Goal: Submit feedback/report problem: Submit feedback/report problem

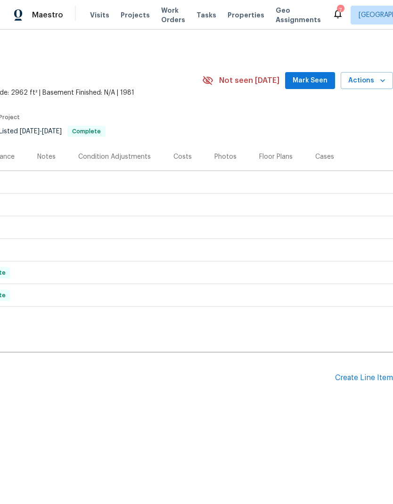
scroll to position [0, 139]
click at [373, 80] on span "Actions" at bounding box center [366, 81] width 37 height 12
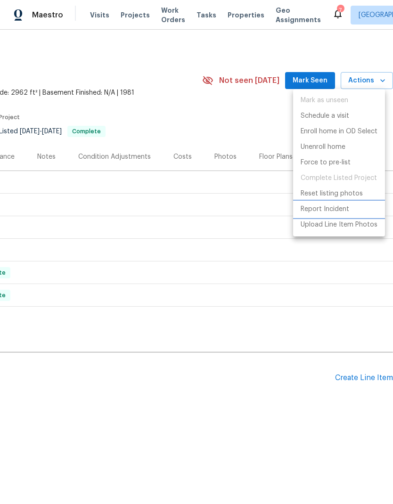
click at [332, 210] on p "Report Incident" at bounding box center [324, 209] width 48 height 10
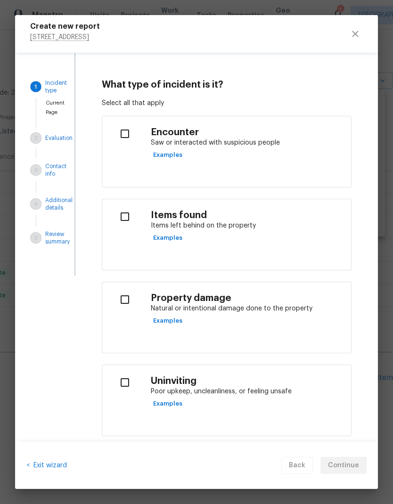
scroll to position [0, 0]
click at [124, 214] on input "checkbox" at bounding box center [125, 217] width 30 height 20
checkbox input "true"
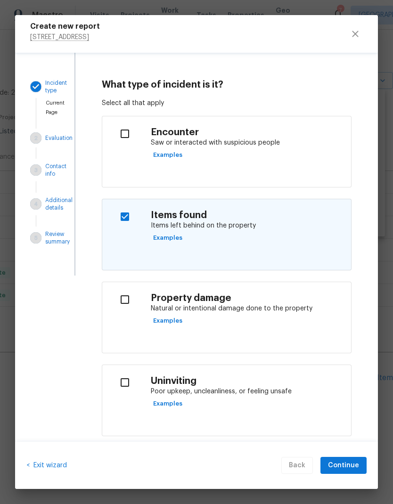
click at [132, 301] on input "checkbox" at bounding box center [125, 299] width 30 height 20
checkbox input "true"
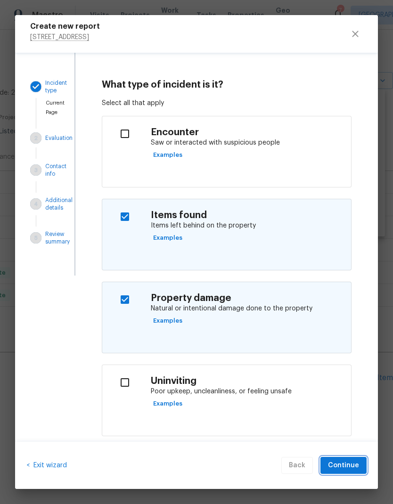
click at [347, 334] on button "Continue" at bounding box center [343, 465] width 46 height 17
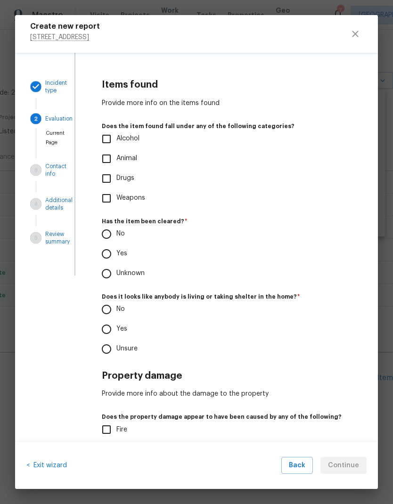
click at [112, 179] on input "Drugs" at bounding box center [106, 179] width 20 height 20
checkbox input "true"
click at [110, 255] on input "Yes" at bounding box center [106, 254] width 20 height 20
radio input "true"
click at [104, 326] on input "Yes" at bounding box center [106, 329] width 20 height 20
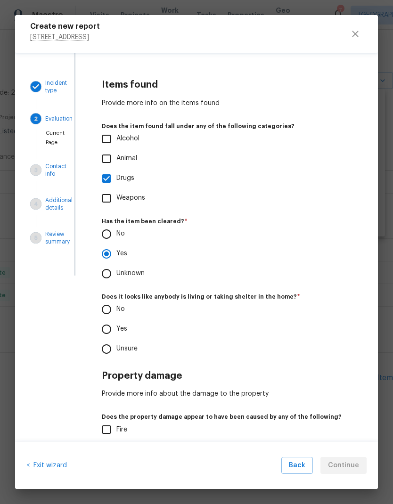
radio input "true"
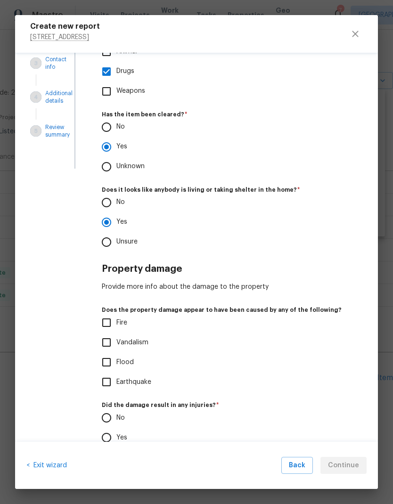
scroll to position [108, 0]
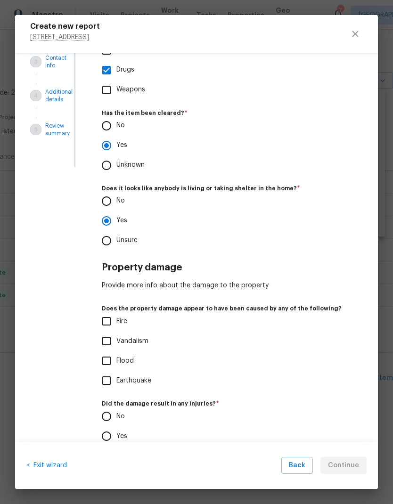
click at [103, 240] on input "Unsure" at bounding box center [106, 241] width 20 height 20
radio input "true"
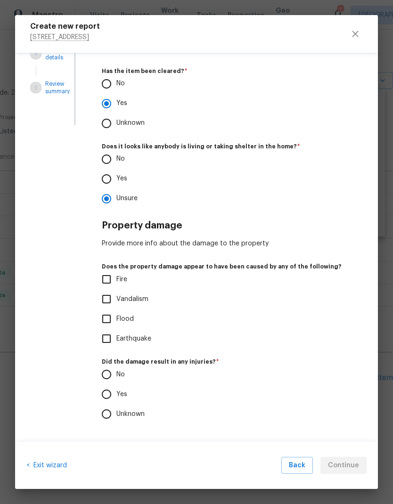
scroll to position [150, 0]
click at [108, 298] on input "Vandalism" at bounding box center [106, 299] width 20 height 20
checkbox input "true"
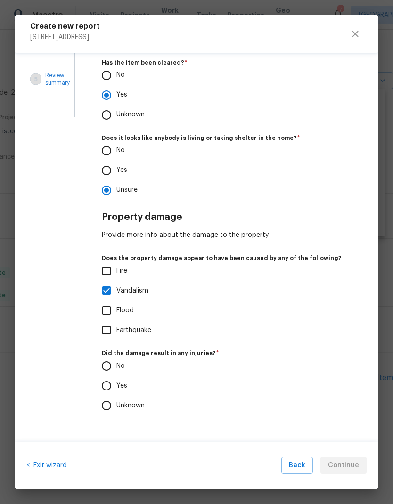
scroll to position [158, 0]
click at [107, 334] on input "No" at bounding box center [106, 366] width 20 height 20
radio input "true"
click at [346, 334] on span "Continue" at bounding box center [343, 465] width 31 height 12
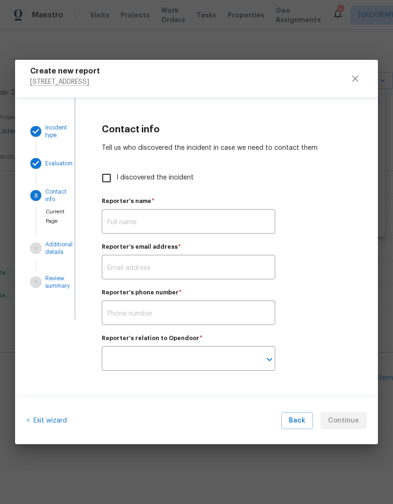
scroll to position [0, 0]
click at [108, 171] on input "I discovered the incident" at bounding box center [106, 178] width 20 height 20
checkbox input "true"
type input "[PERSON_NAME]"
type input "[PERSON_NAME][EMAIL_ADDRESS][DOMAIN_NAME]"
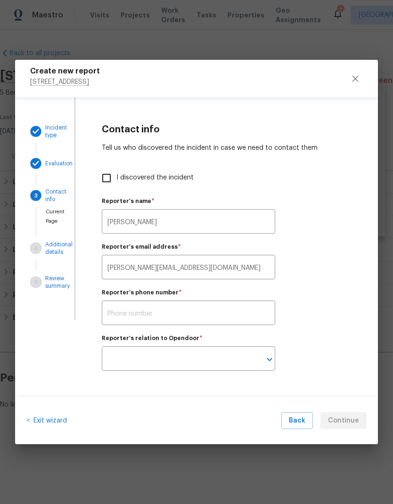
type input "Opendoor employee"
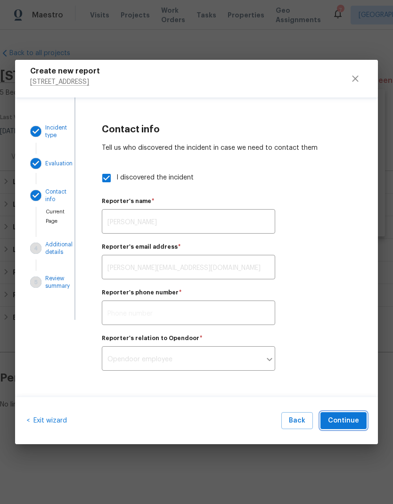
click at [341, 334] on span "Continue" at bounding box center [343, 421] width 31 height 12
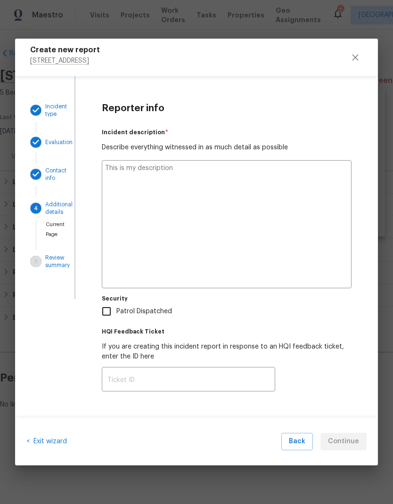
click at [197, 196] on textarea at bounding box center [226, 224] width 249 height 128
type textarea "x"
type textarea "We"
type textarea "x"
type textarea "Well"
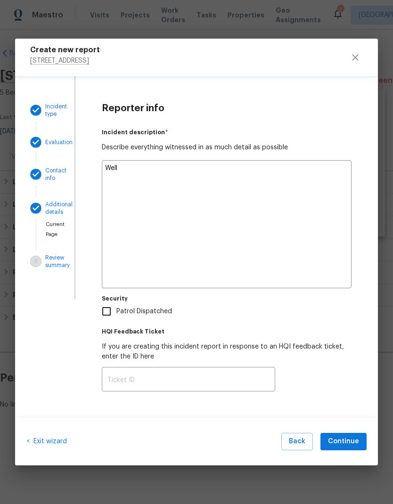
type textarea "x"
type textarea "Well perform"
type textarea "x"
type textarea "While performing"
type textarea "x"
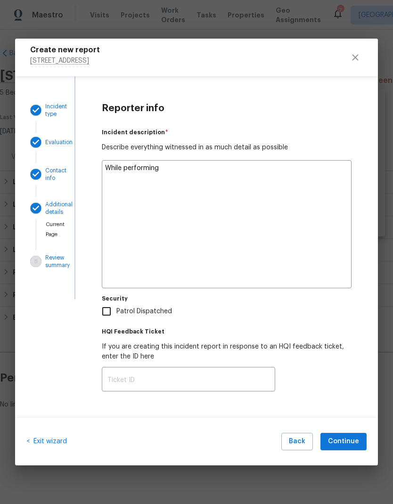
type textarea "While performing home health"
type textarea "x"
type textarea "While performing home health check"
type textarea "x"
type textarea "While performing home health check upon arrival"
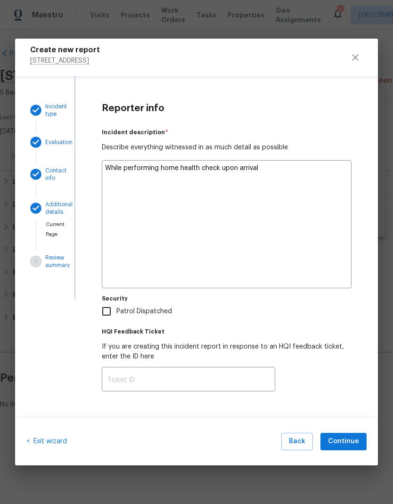
type textarea "x"
type textarea "While performing home health check upon arrival on site"
type textarea "x"
type textarea "While performing home health check upon arrival on site there"
type textarea "x"
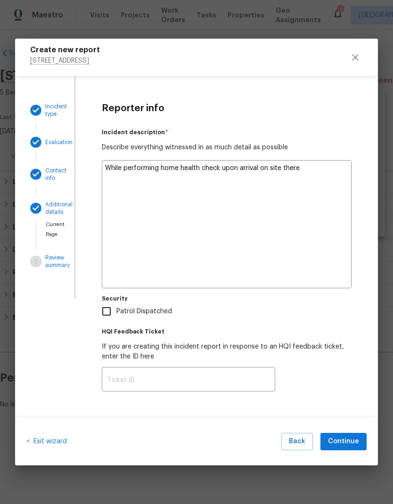
type textarea "While performing home health check upon arrival on site there was"
type textarea "x"
type textarea "While performing home health check upon arrival on site there was a"
type textarea "x"
type textarea "While performing home health check upon arrival on site there was a discovery"
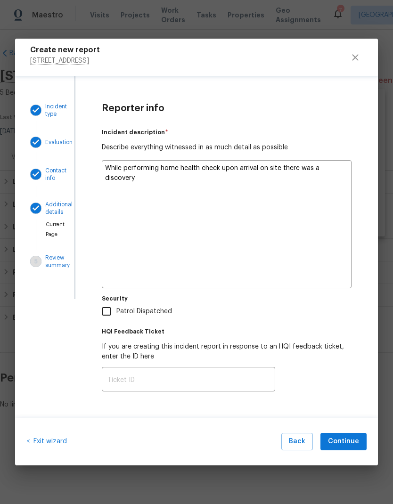
type textarea "x"
type textarea "While performing home health check upon arrival on site there was a discovery o…"
type textarea "x"
type textarea "While performing home health check upon arrival on site there was a discovery o…"
type textarea "x"
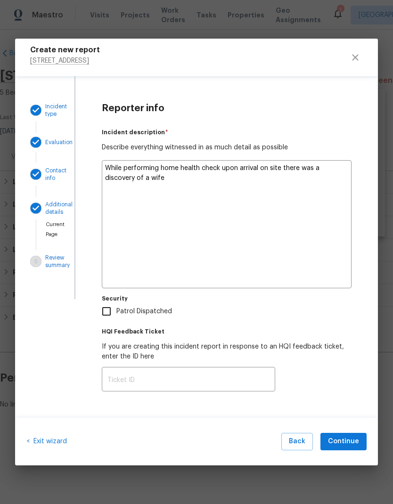
type textarea "While performing home health check upon arrival on site there was a discovery o…"
type textarea "x"
type textarea "While performing home health check upon arrival on site there was a discovery o…"
type textarea "x"
type textarea "While performing home health check upon arrival on site there was a discovery o…"
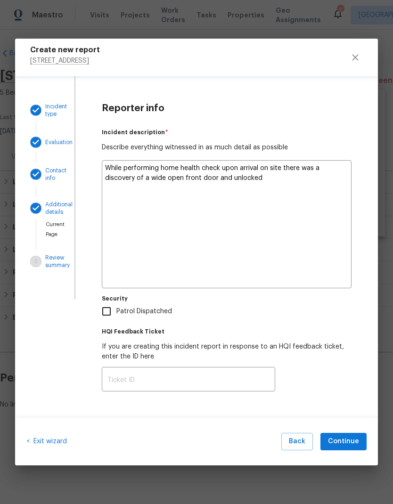
type textarea "x"
type textarea "While performing home health check upon arrival on site there was a discovery o…"
type textarea "x"
type textarea "While performing home health check upon arrival on site there was a discovery o…"
type textarea "x"
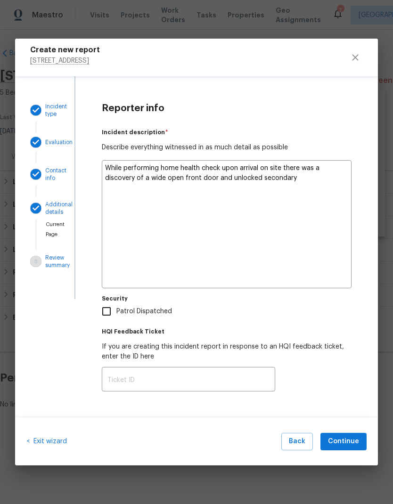
type textarea "While performing home health check upon arrival on site there was a discovery o…"
type textarea "x"
type textarea "While performing home health check upon arrival on site there was a discovery o…"
type textarea "x"
type textarea "While performing home health check upon arrival on site there was a discovery o…"
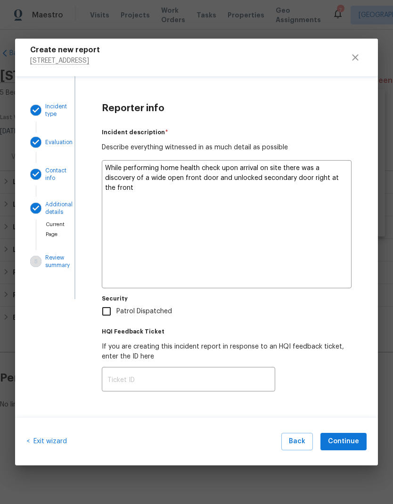
type textarea "x"
type textarea "While performing home health check upon arrival on site there was a discovery o…"
type textarea "x"
type textarea "While performing home health check upon arrival on site there was a discovery o…"
type textarea "x"
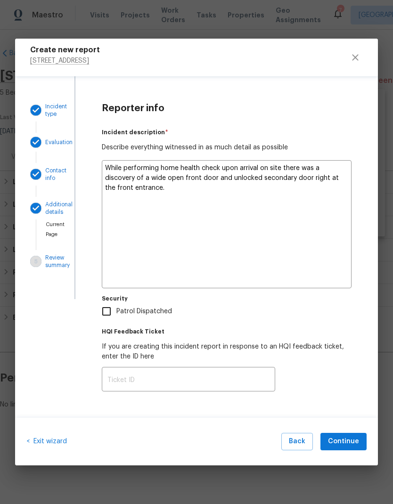
type textarea "While performing home health check upon arrival on site there was a discovery o…"
type textarea "x"
type textarea "While performing home health check upon arrival on site there was a discovery o…"
type textarea "x"
type textarea "While performing home health check upon arrival on site there was a discovery o…"
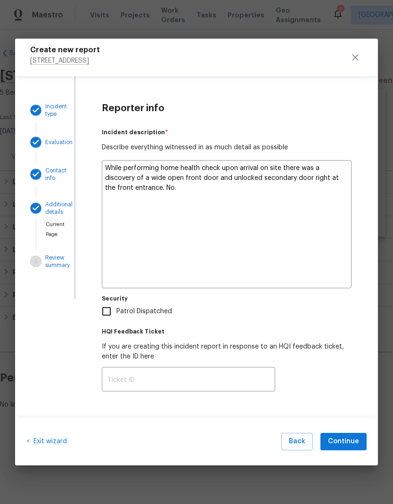
type textarea "x"
type textarea "While performing home health check upon arrival on site there was a discovery o…"
type textarea "x"
type textarea "While performing home health check upon arrival on site there was a discovery o…"
type textarea "x"
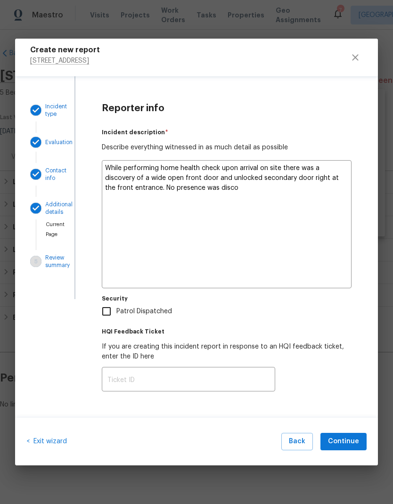
type textarea "While performing home health check upon arrival on site there was a discovery o…"
type textarea "x"
type textarea "While performing home health check upon arrival on site there was a discovery o…"
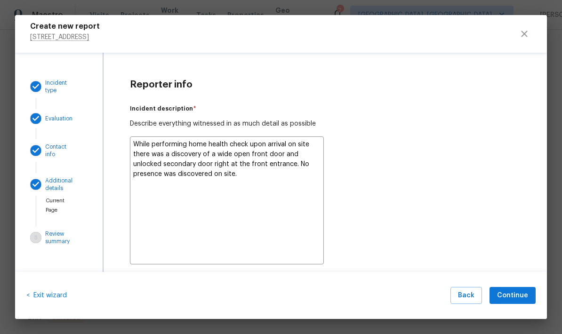
type textarea "x"
type textarea "While performing home health check upon arrival on site there was a discovery o…"
type textarea "x"
type textarea "While performing home health check upon arrival on site there was a discovery o…"
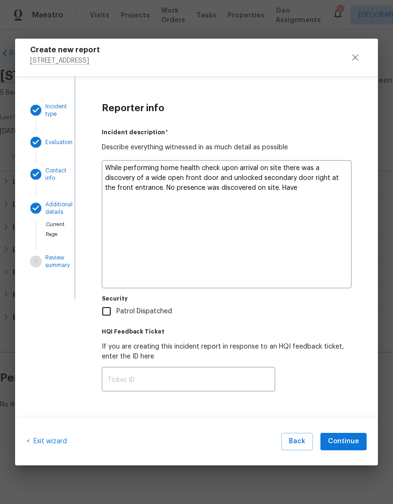
type textarea "x"
type textarea "While performing home health check upon arrival on site there was a discovery o…"
type textarea "x"
type textarea "While performing home health check upon arrival on site there was a discovery o…"
type textarea "x"
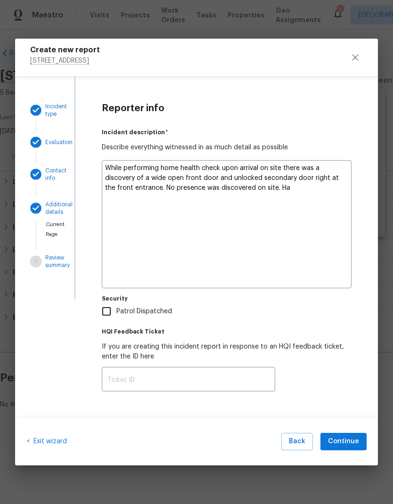
type textarea "While performing home health check upon arrival on site there was a discovery o…"
type textarea "x"
type textarea "While performing home health check upon arrival on site there was a discovery o…"
type textarea "x"
type textarea "While performing home health check upon arrival on site there was a discovery o…"
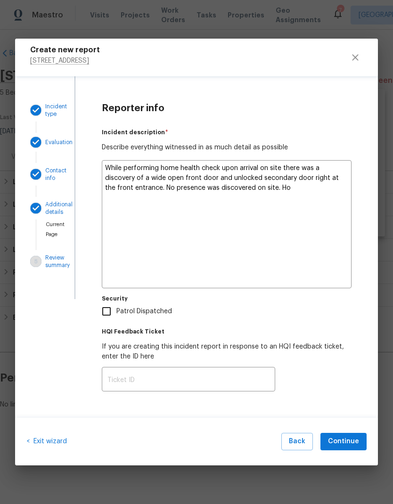
type textarea "x"
type textarea "While performing home health check upon arrival on site there was a discovery o…"
type textarea "x"
type textarea "While performing home health check upon arrival on site there was a discovery o…"
type textarea "x"
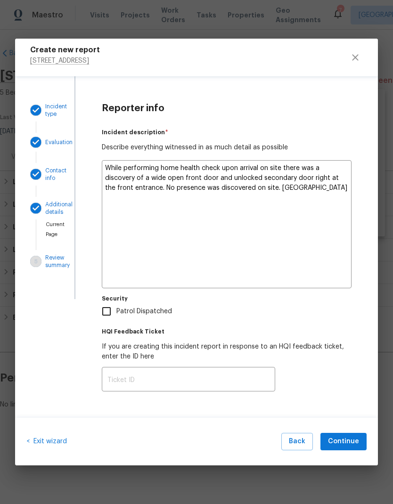
type textarea "While performing home health check upon arrival on site there was a discovery o…"
type textarea "x"
type textarea "While performing home health check upon arrival on site there was a discovery o…"
type textarea "x"
type textarea "While performing home health check upon arrival on site there was a discovery o…"
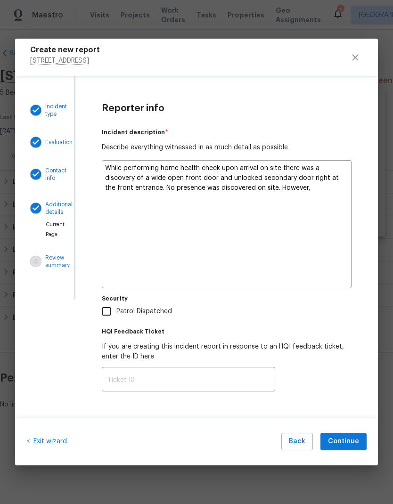
type textarea "x"
type textarea "While performing home health check upon arrival on site there was a discovery o…"
type textarea "x"
type textarea "While performing home health check upon arrival on site there was a discovery o…"
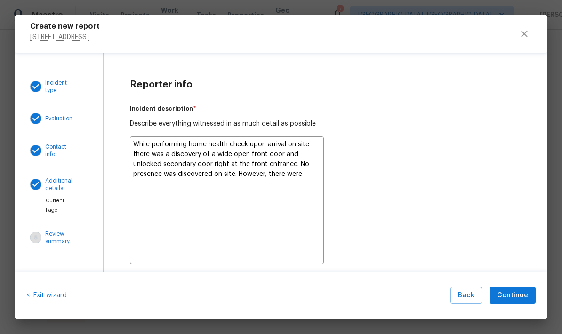
type textarea "x"
type textarea "While performing home health check upon arrival on site there was a discovery o…"
type textarea "x"
type textarea "While performing home health check upon arrival on site there was a discovery o…"
type textarea "x"
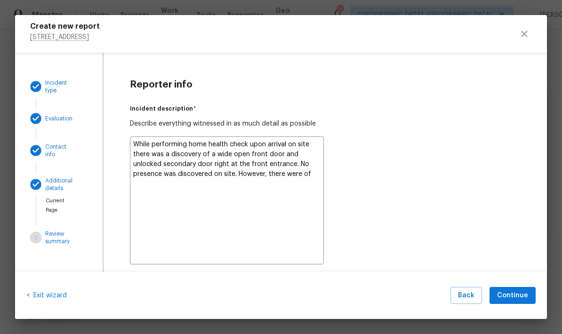
type textarea "While performing home health check upon arrival on site there was a discovery o…"
type textarea "x"
type textarea "While performing home health check upon arrival on site there was a discovery o…"
type textarea "x"
type textarea "While performing home health check upon arrival on site there was a discovery o…"
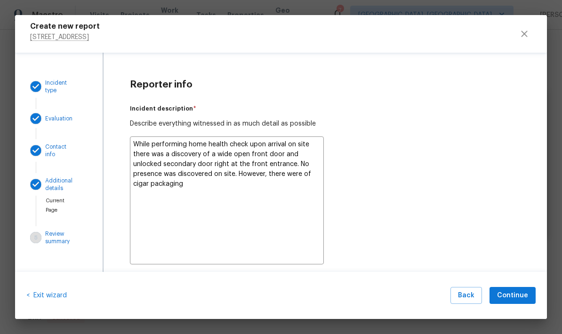
type textarea "x"
type textarea "While performing home health check upon arrival on site there was a discovery o…"
type textarea "x"
type textarea "While performing home health check upon arrival on site there was a discovery o…"
type textarea "x"
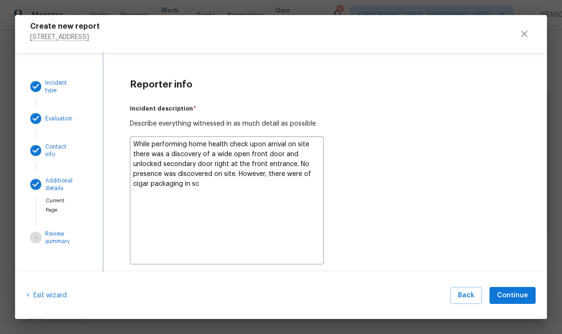
type textarea "While performing home health check upon arrival on site there was a discovery o…"
type textarea "x"
type textarea "While performing home health check upon arrival on site there was a discovery o…"
type textarea "x"
type textarea "While performing home health check upon arrival on site there was a discovery o…"
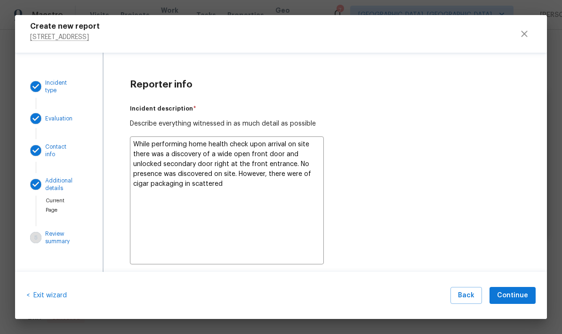
type textarea "x"
type textarea "While performing home health check upon arrival on site there was a discovery o…"
type textarea "x"
type textarea "While performing home health check upon arrival on site there was a discovery o…"
type textarea "x"
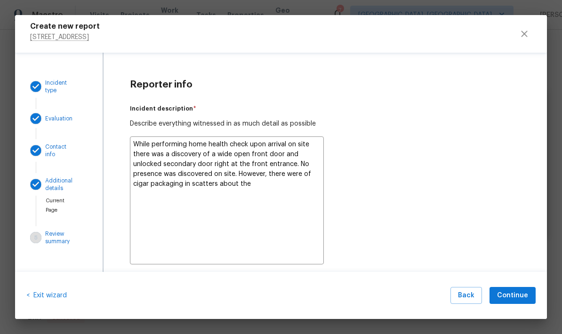
type textarea "While performing home health check upon arrival on site there was a discovery o…"
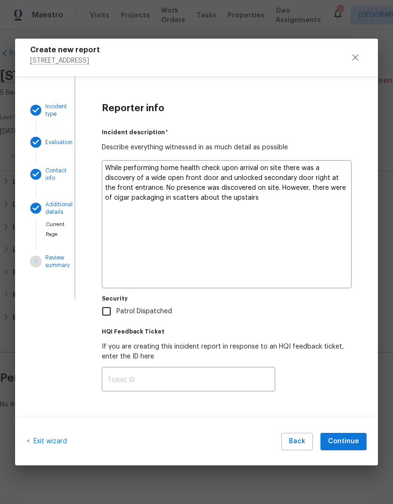
type textarea "x"
type textarea "While performing home health check upon arrival on site there was a discovery o…"
type textarea "x"
type textarea "While performing home health check upon arrival on site there was a discovery o…"
type textarea "x"
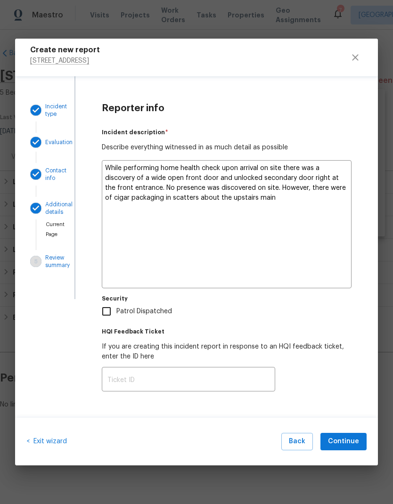
type textarea "While performing home health check upon arrival on site there was a discovery o…"
type textarea "x"
type textarea "While performing home health check upon arrival on site there was a discovery o…"
type textarea "x"
type textarea "While performing home health check upon arrival on site there was a discovery o…"
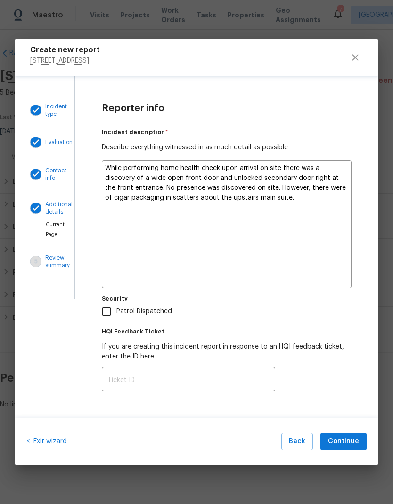
type textarea "x"
type textarea "While performing home health check upon arrival on site there was a discovery o…"
type textarea "x"
type textarea "While performing home health check upon arrival on site there was a discovery o…"
type textarea "x"
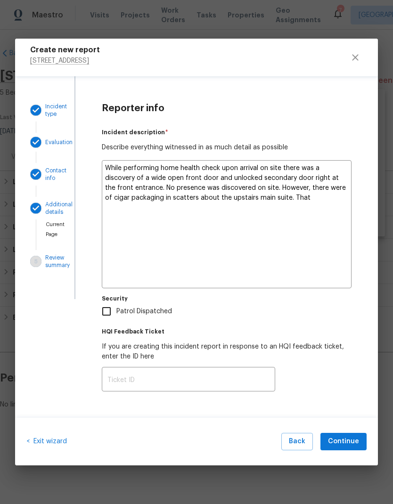
type textarea "While performing home health check upon arrival on site there was a discovery o…"
type textarea "x"
type textarea "While performing home health check upon arrival on site there was a discovery o…"
type textarea "x"
type textarea "While performing home health check upon arrival on site there was a discovery o…"
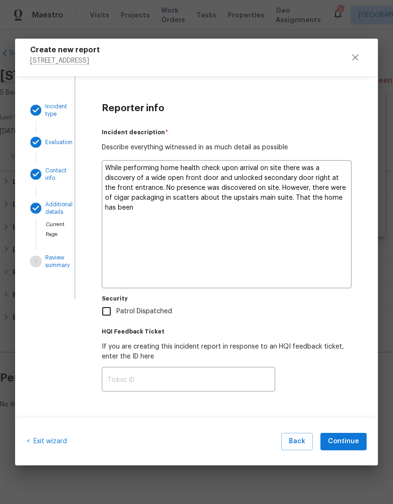
type textarea "x"
type textarea "While performing home health check upon arrival on site there was a discovery o…"
type textarea "x"
type textarea "While performing home health check upon arrival on site there was a discovery o…"
type textarea "x"
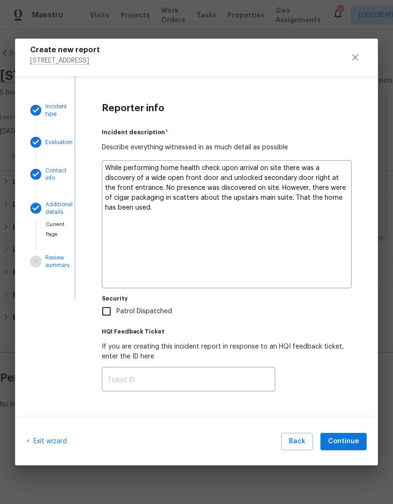
type textarea "While performing home health check upon arrival on site there was a discovery o…"
type textarea "x"
type textarea "While performing home health check upon arrival on site there was a discovery o…"
type textarea "x"
type textarea "While performing home health check upon arrival on site there was a discovery o…"
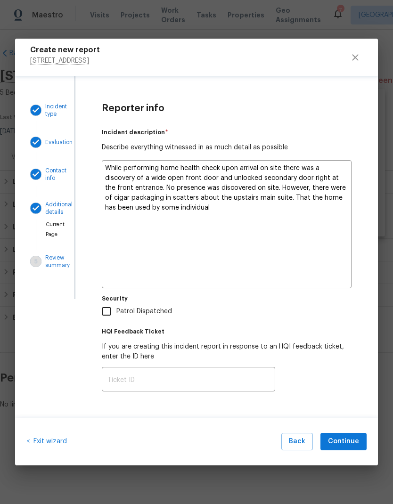
type textarea "x"
type textarea "While performing home health check upon arrival on site there was a discovery o…"
type textarea "x"
type textarea "While performing home health check upon arrival on site there was a discovery o…"
type textarea "x"
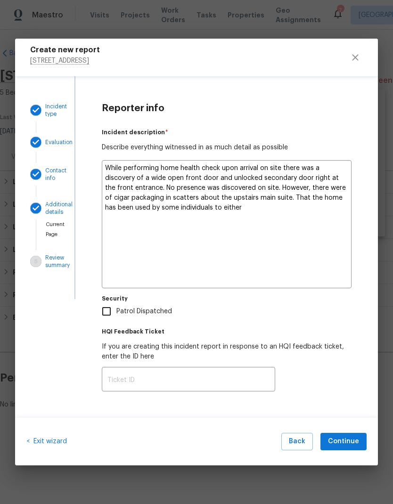
type textarea "While performing home health check upon arrival on site there was a discovery o…"
type textarea "x"
type textarea "While performing home health check upon arrival on site there was a discovery o…"
type textarea "x"
type textarea "While performing home health check upon arrival on site there was a discovery o…"
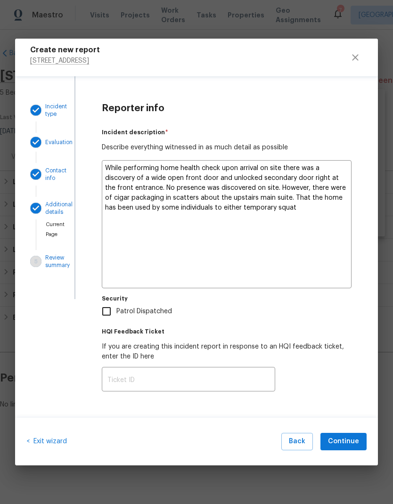
type textarea "x"
type textarea "While performing home health check upon arrival on site there was a discovery o…"
type textarea "x"
type textarea "While performing home health check upon arrival on site there was a discovery o…"
type textarea "x"
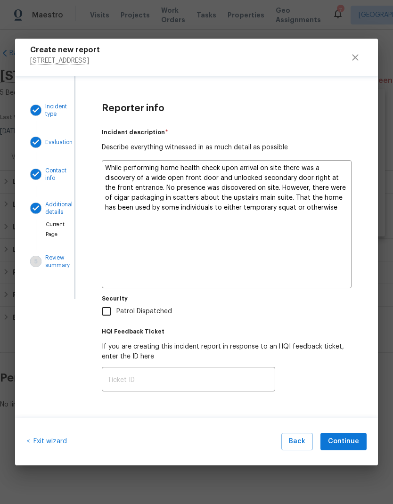
type textarea "While performing home health check upon arrival on site there was a discovery o…"
type textarea "x"
type textarea "While performing home health check upon arrival on site there was a discovery o…"
type textarea "x"
type textarea "While performing home health check upon arrival on site there was a discovery o…"
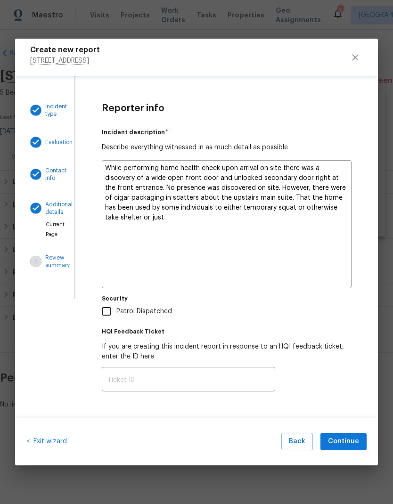
type textarea "x"
type textarea "While performing home health check upon arrival on site there was a discovery o…"
type textarea "x"
type textarea "While performing home health check upon arrival on site there was a discovery o…"
type textarea "x"
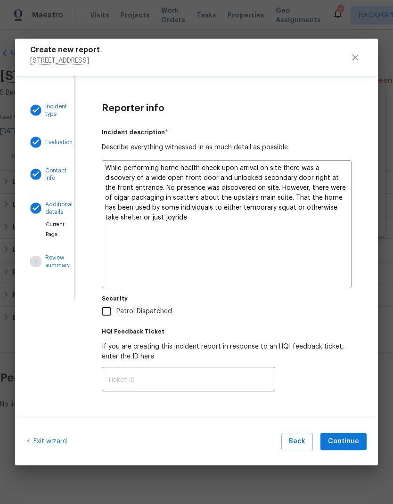
type textarea "While performing home health check upon arrival on site there was a discovery o…"
type textarea "x"
type textarea "While performing home health check upon arrival on site there was a discovery o…"
type textarea "x"
type textarea "While performing home health check upon arrival on site there was a discovery o…"
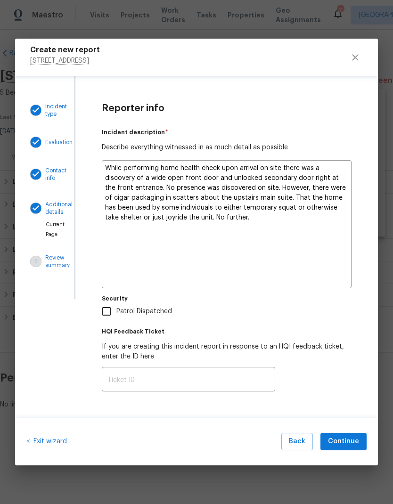
type textarea "x"
type textarea "While performing home health check upon arrival on site there was a discovery o…"
type textarea "x"
type textarea "While performing home health check upon arrival on site there was a discovery o…"
type textarea "x"
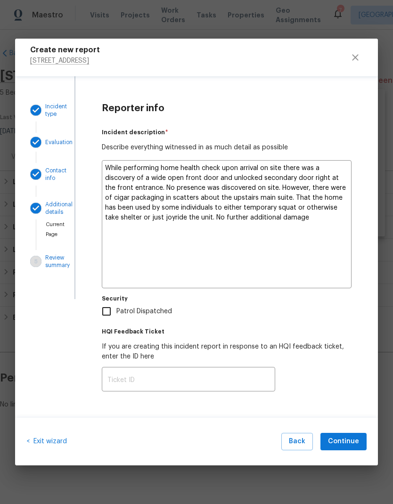
type textarea "While performing home health check upon arrival on site there was a discovery o…"
type textarea "x"
type textarea "While performing home health check upon arrival on site there was a discovery o…"
type textarea "x"
type textarea "While performing home health check upon arrival on site there was a discovery o…"
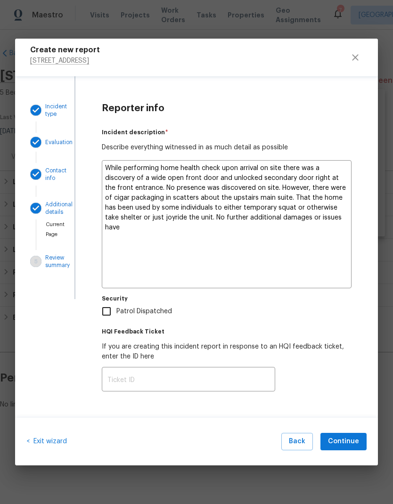
type textarea "x"
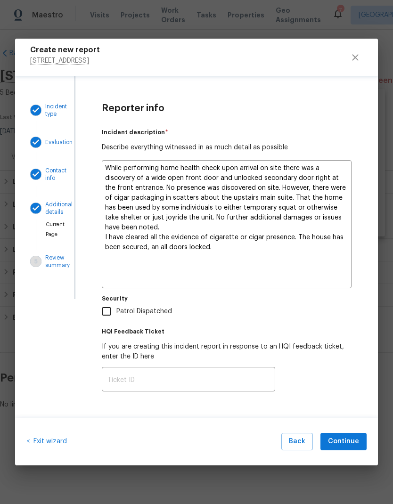
click at [346, 334] on span "Continue" at bounding box center [343, 441] width 31 height 12
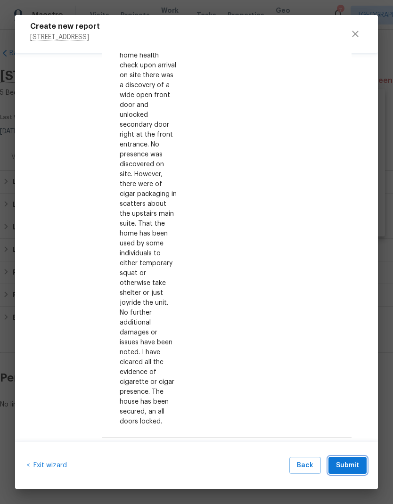
scroll to position [582, 0]
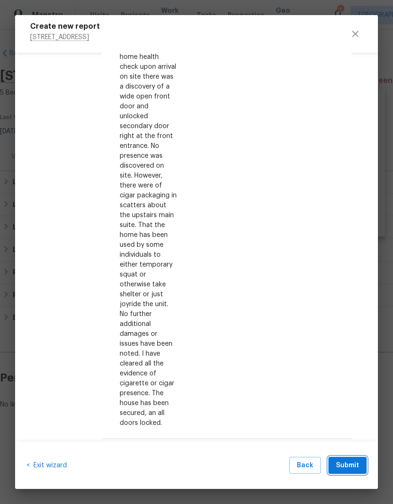
click at [350, 334] on span "Submit" at bounding box center [347, 465] width 23 height 12
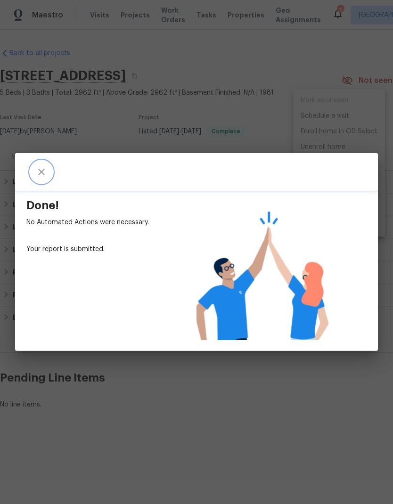
click at [44, 169] on icon "close" at bounding box center [41, 171] width 11 height 11
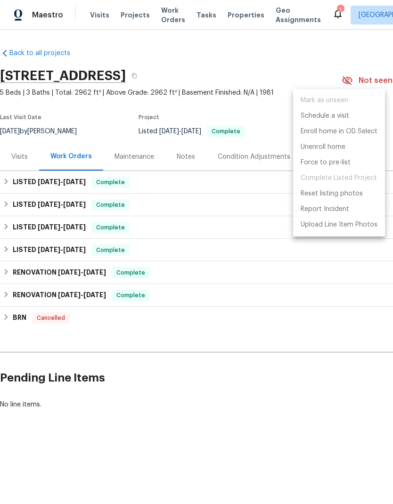
click at [191, 155] on div at bounding box center [196, 252] width 393 height 504
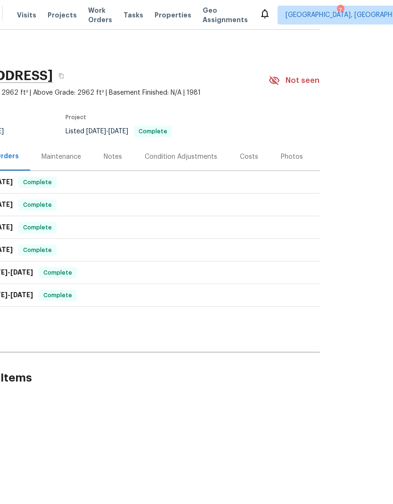
scroll to position [0, 0]
click at [109, 162] on div "Notes" at bounding box center [112, 157] width 41 height 28
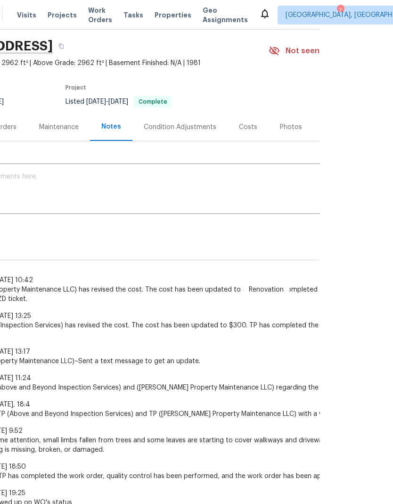
scroll to position [30, 0]
click at [195, 325] on span "TP (Above and Beyond Inspection Services) has revised the cost. The cost has be…" at bounding box center [193, 330] width 532 height 19
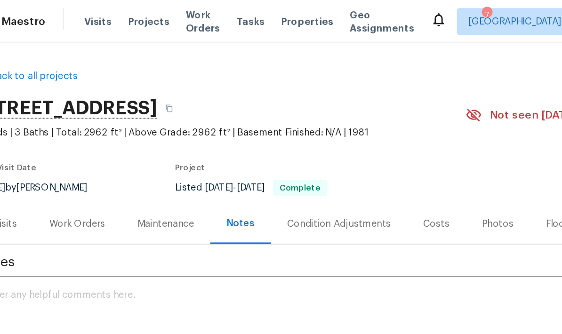
scroll to position [0, 0]
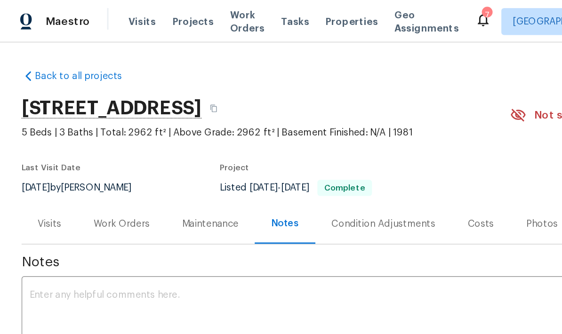
click at [107, 209] on textarea at bounding box center [281, 219] width 521 height 33
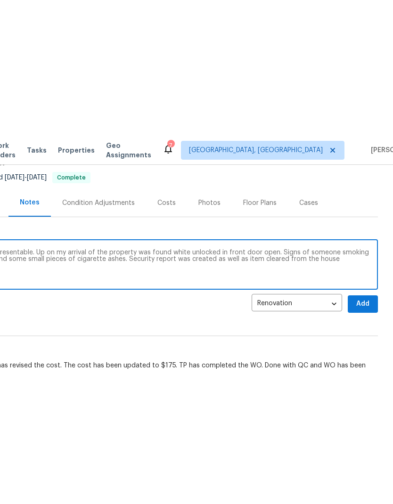
scroll to position [92, 0]
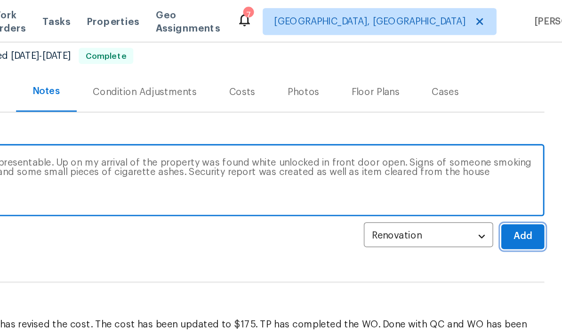
click at [524, 165] on span "Add" at bounding box center [531, 166] width 15 height 12
